Goal: Navigation & Orientation: Find specific page/section

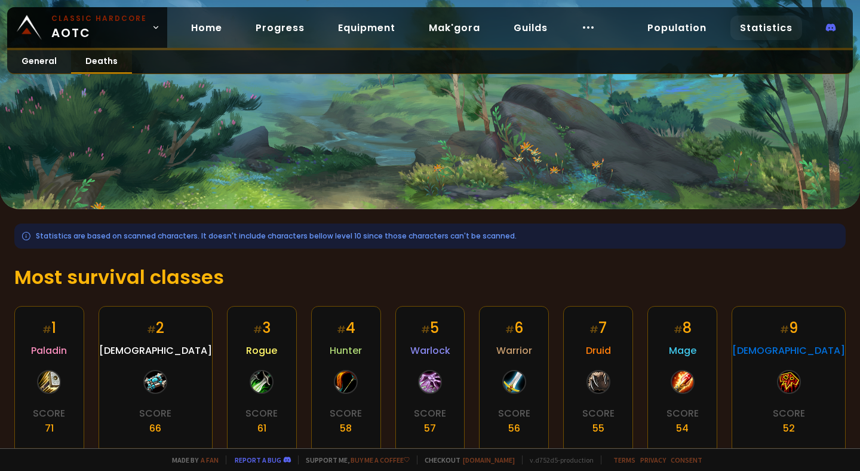
click at [74, 63] on link "Deaths" at bounding box center [101, 61] width 61 height 23
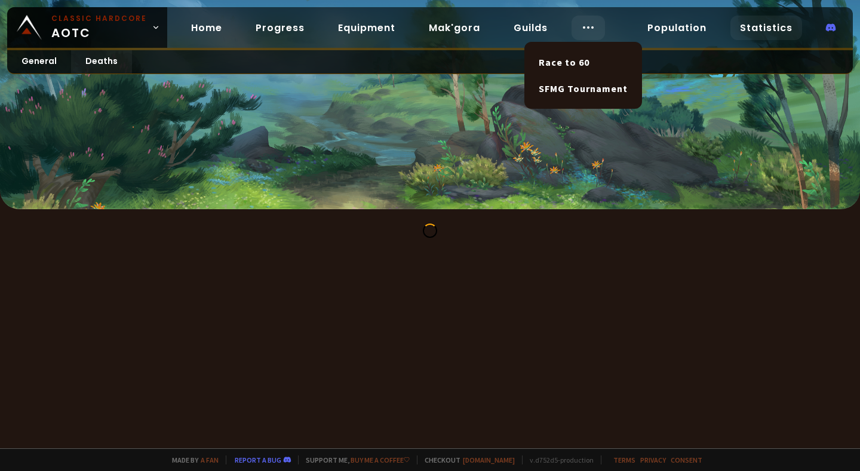
click at [581, 23] on icon at bounding box center [588, 27] width 14 height 14
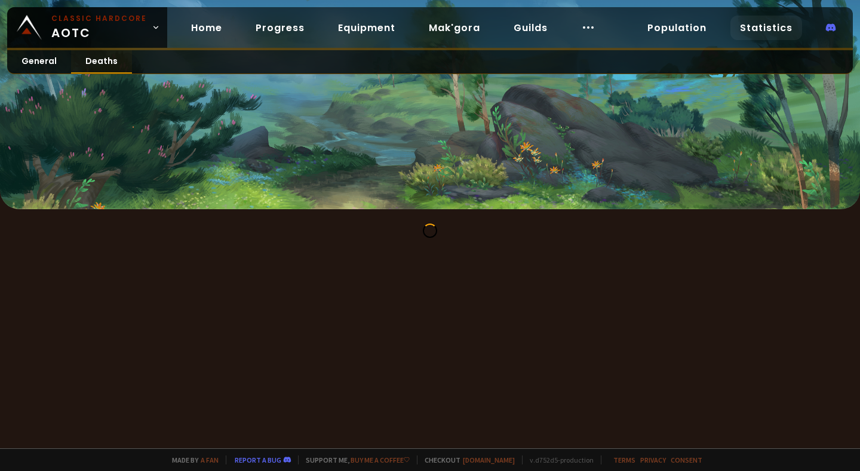
click at [107, 64] on link "Deaths" at bounding box center [101, 61] width 61 height 23
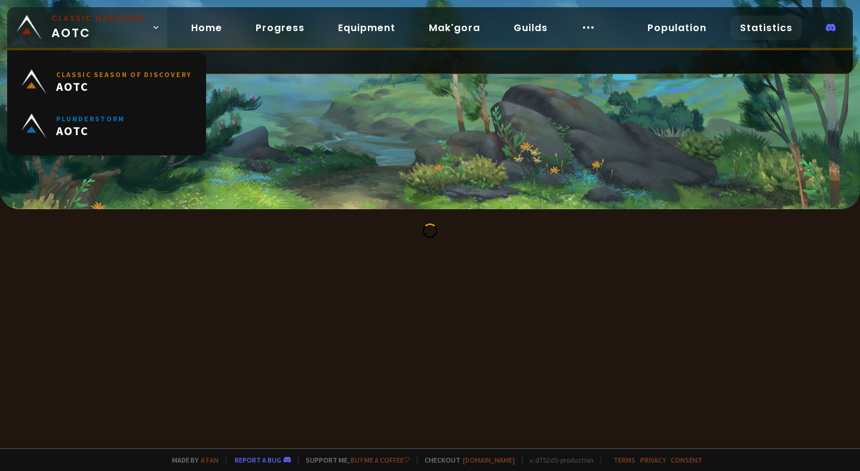
click at [142, 30] on link "Classic Hardcore AOTC" at bounding box center [87, 27] width 160 height 41
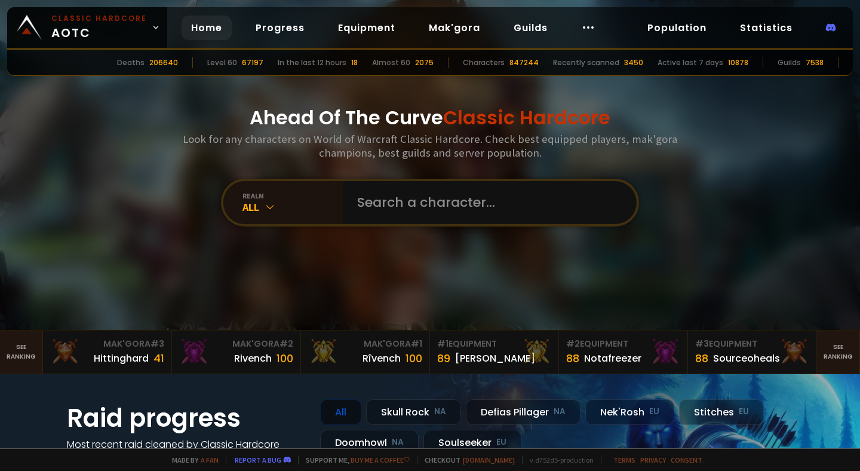
click at [217, 32] on link "Home" at bounding box center [207, 28] width 50 height 24
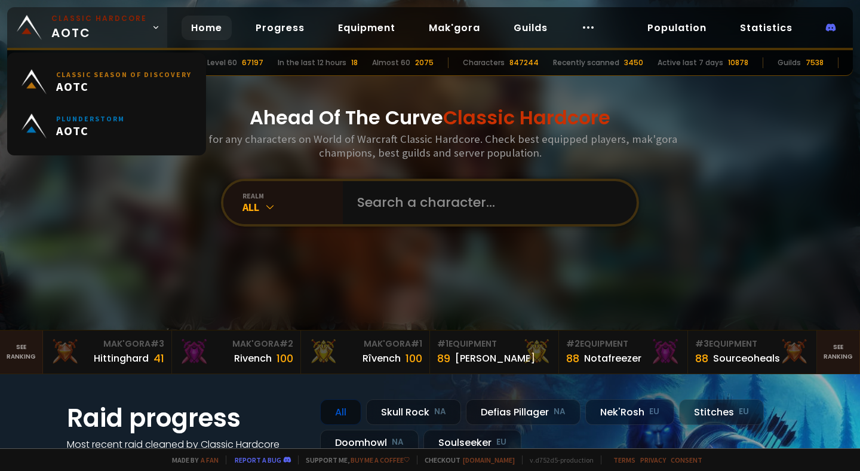
click at [138, 34] on span "Classic Hardcore AOTC" at bounding box center [99, 27] width 96 height 29
